Goal: Transaction & Acquisition: Subscribe to service/newsletter

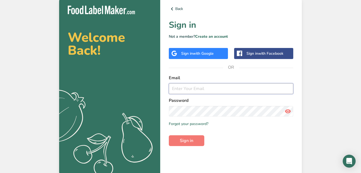
click at [182, 89] on input "email" at bounding box center [231, 88] width 125 height 11
type input "[EMAIL_ADDRESS][DOMAIN_NAME]"
click at [186, 138] on span "Sign in" at bounding box center [186, 140] width 13 height 6
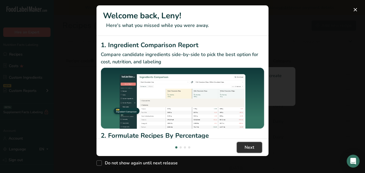
click at [258, 149] on button "Next" at bounding box center [249, 147] width 25 height 11
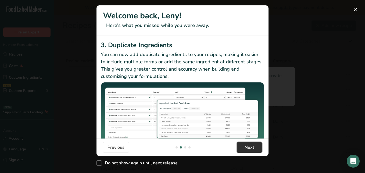
click at [258, 149] on button "Next" at bounding box center [249, 147] width 25 height 11
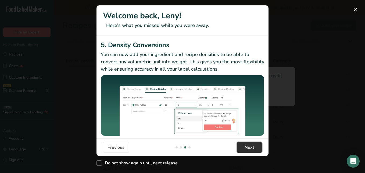
click at [258, 149] on button "Next" at bounding box center [249, 147] width 25 height 11
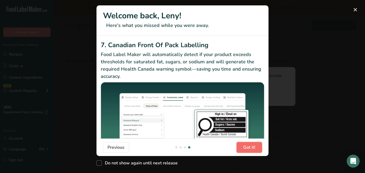
click at [258, 149] on button "Got it!" at bounding box center [250, 147] width 26 height 11
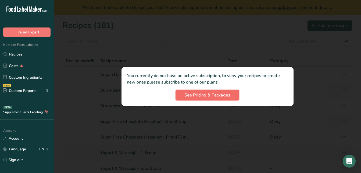
click at [220, 96] on span "See Pricing & Packages" at bounding box center [208, 95] width 46 height 6
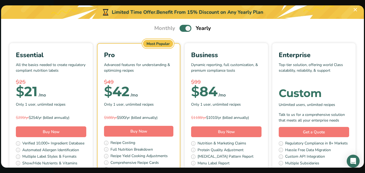
scroll to position [27, 0]
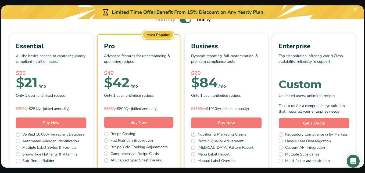
drag, startPoint x: 56, startPoint y: 108, endPoint x: 117, endPoint y: 108, distance: 60.8
click at [117, 108] on div "Essential All the basics needed to create regulatory compliant nutrition labels…" at bounding box center [183, 105] width 350 height 142
